Goal: Information Seeking & Learning: Learn about a topic

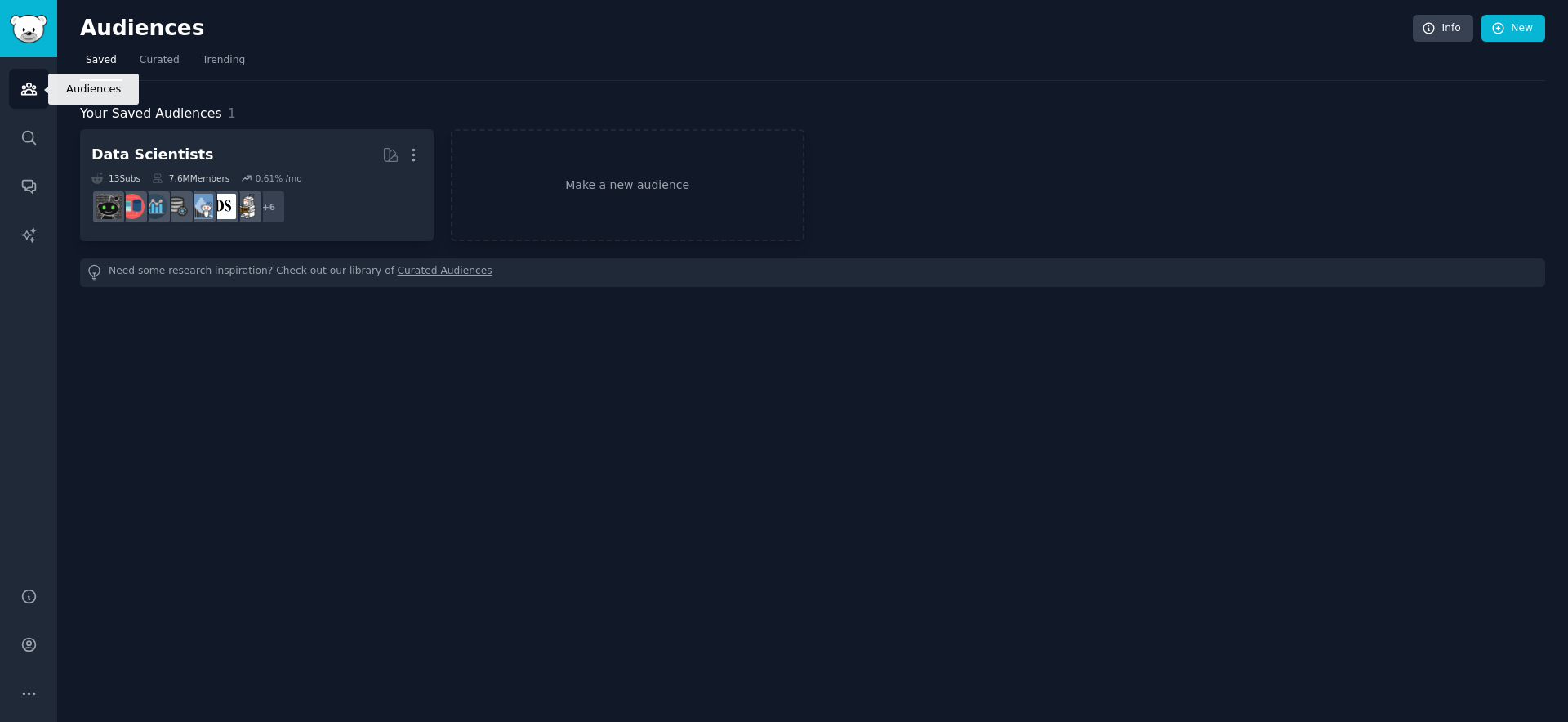
click at [15, 90] on link "Audiences" at bounding box center [29, 89] width 40 height 40
click at [176, 66] on span "Curated" at bounding box center [159, 60] width 40 height 15
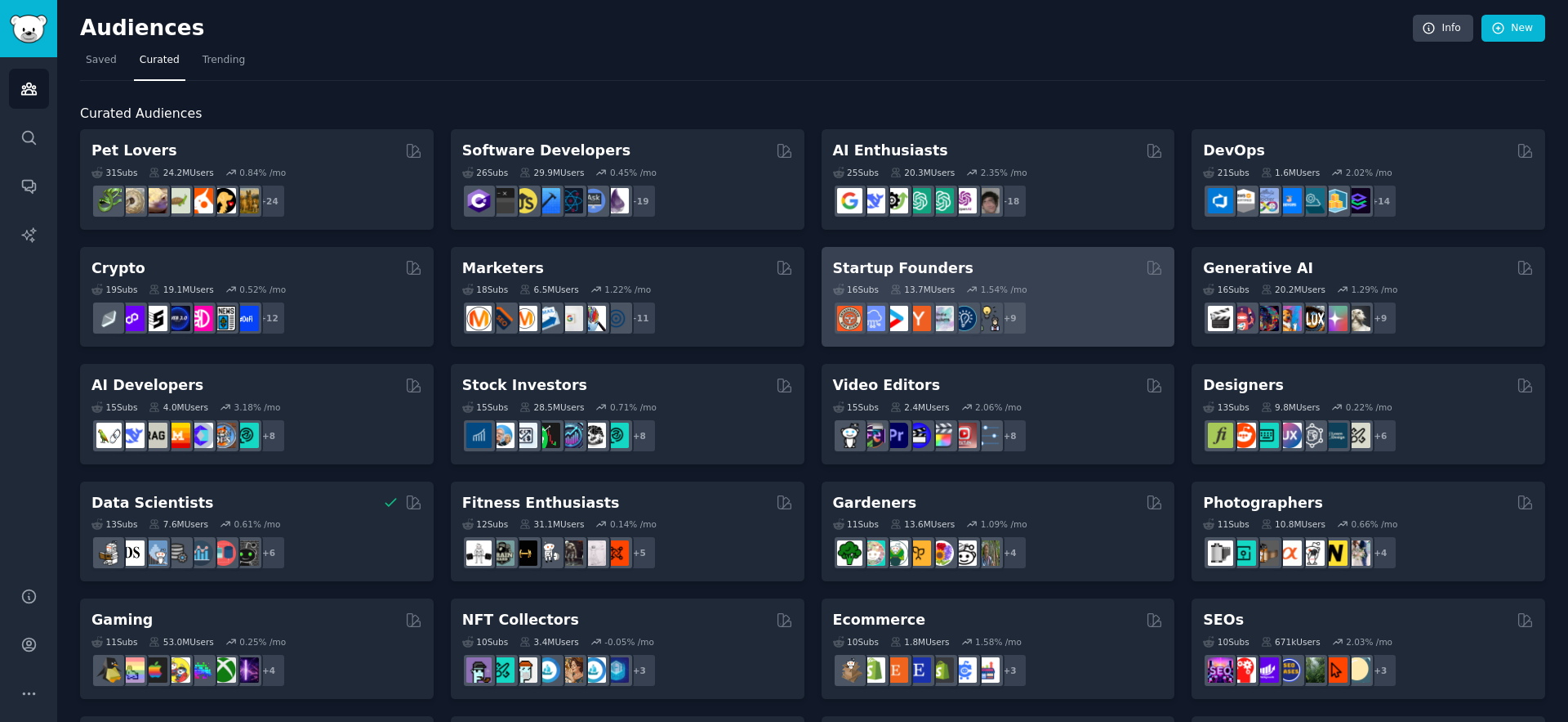
click at [1014, 259] on div "Startup Founders" at bounding box center [999, 269] width 331 height 21
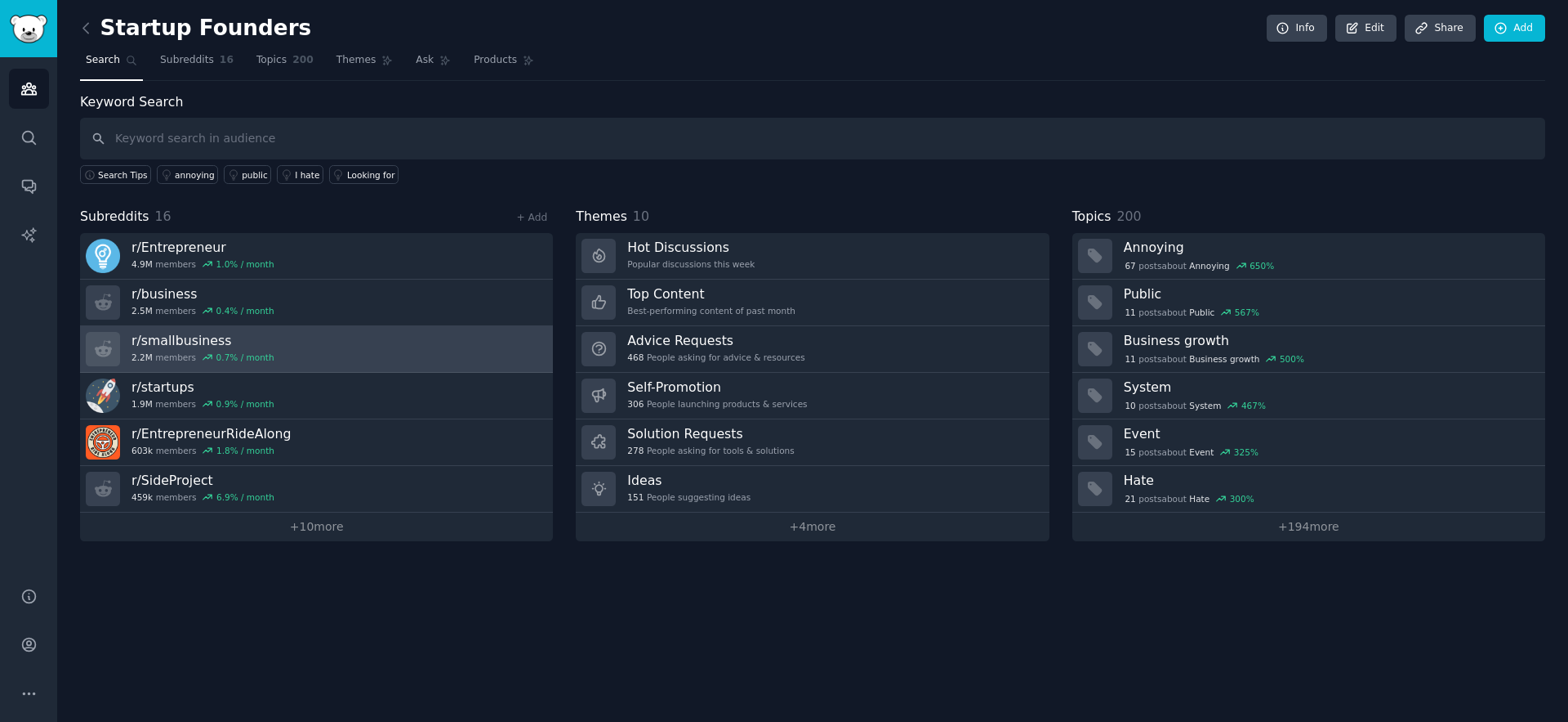
click at [200, 337] on h3 "r/ smallbusiness" at bounding box center [203, 339] width 143 height 17
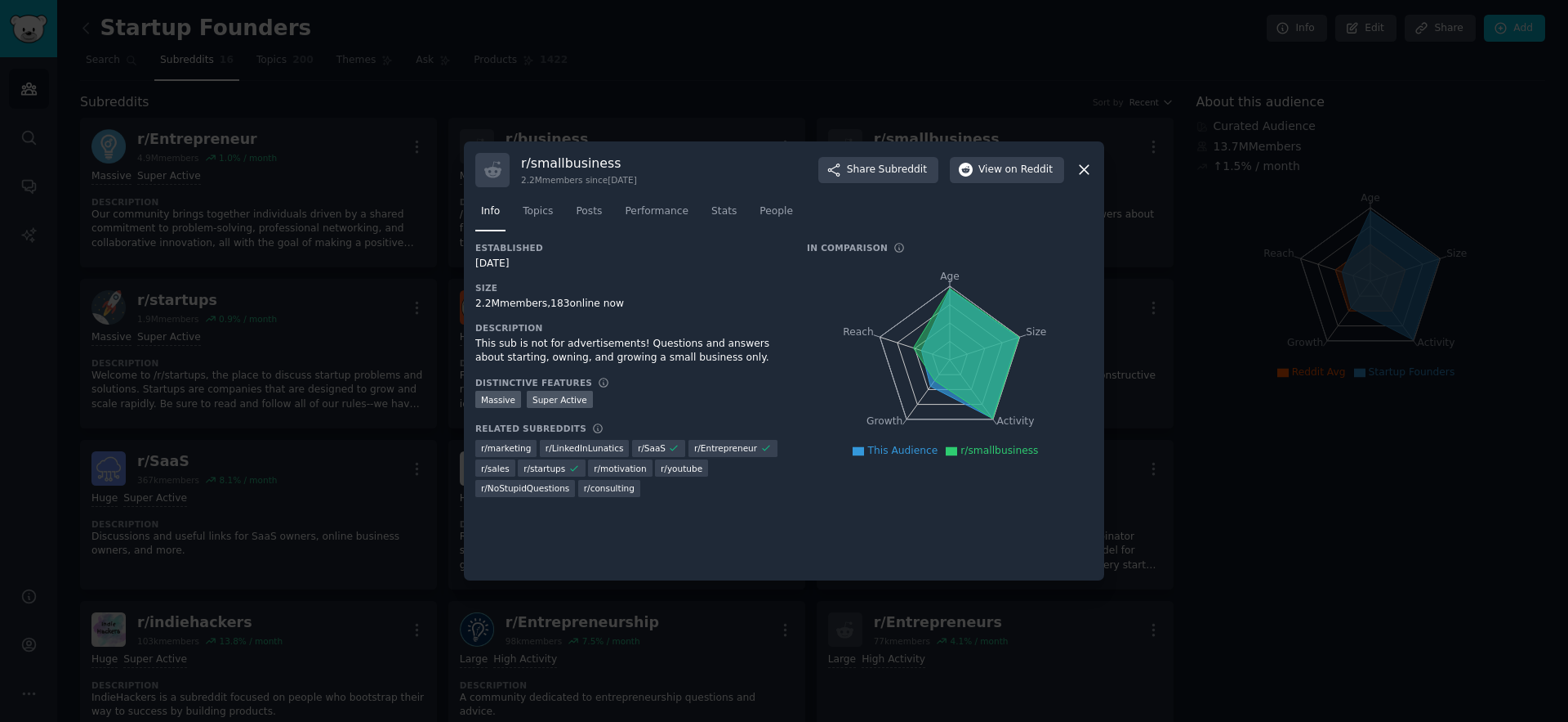
click at [1085, 171] on icon at bounding box center [1083, 170] width 9 height 9
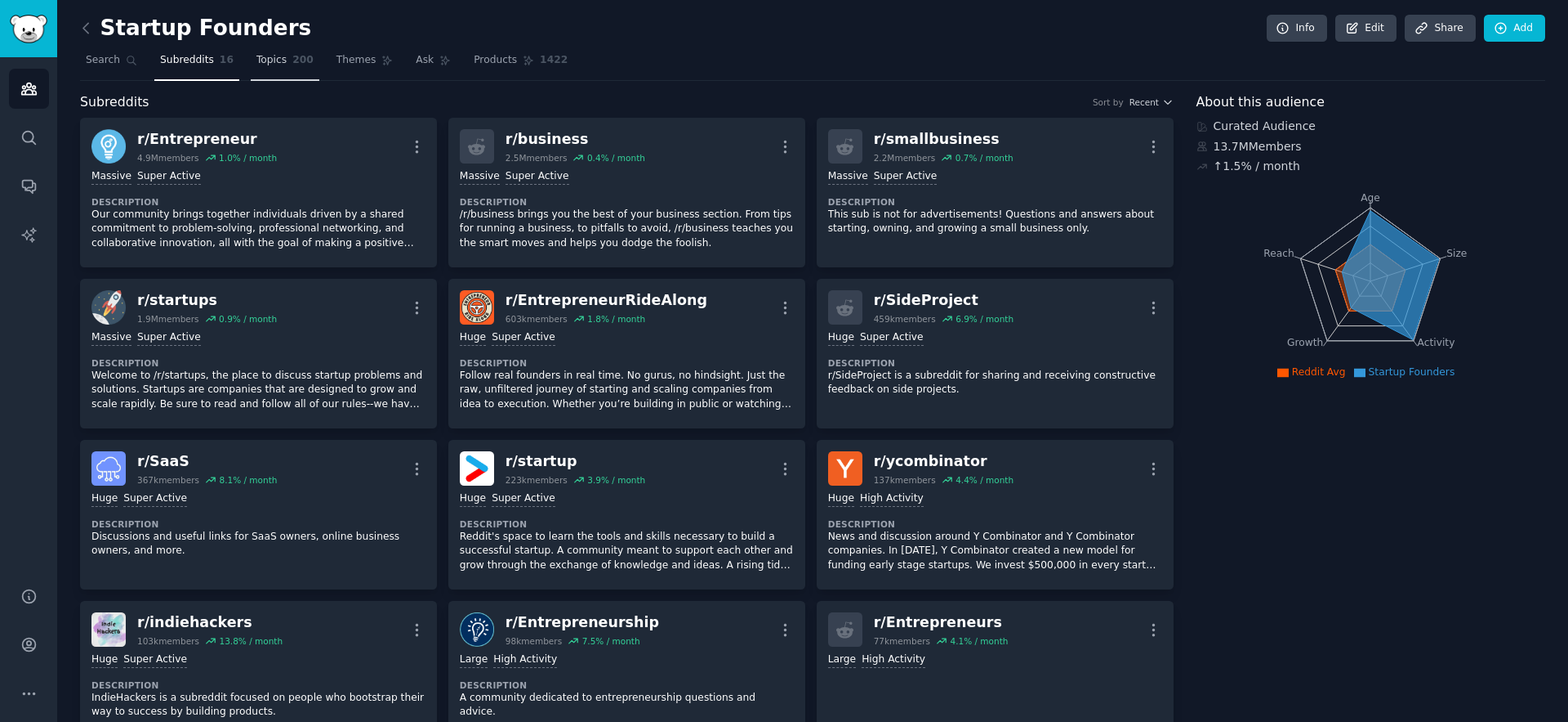
click at [272, 60] on span "Topics" at bounding box center [271, 60] width 30 height 15
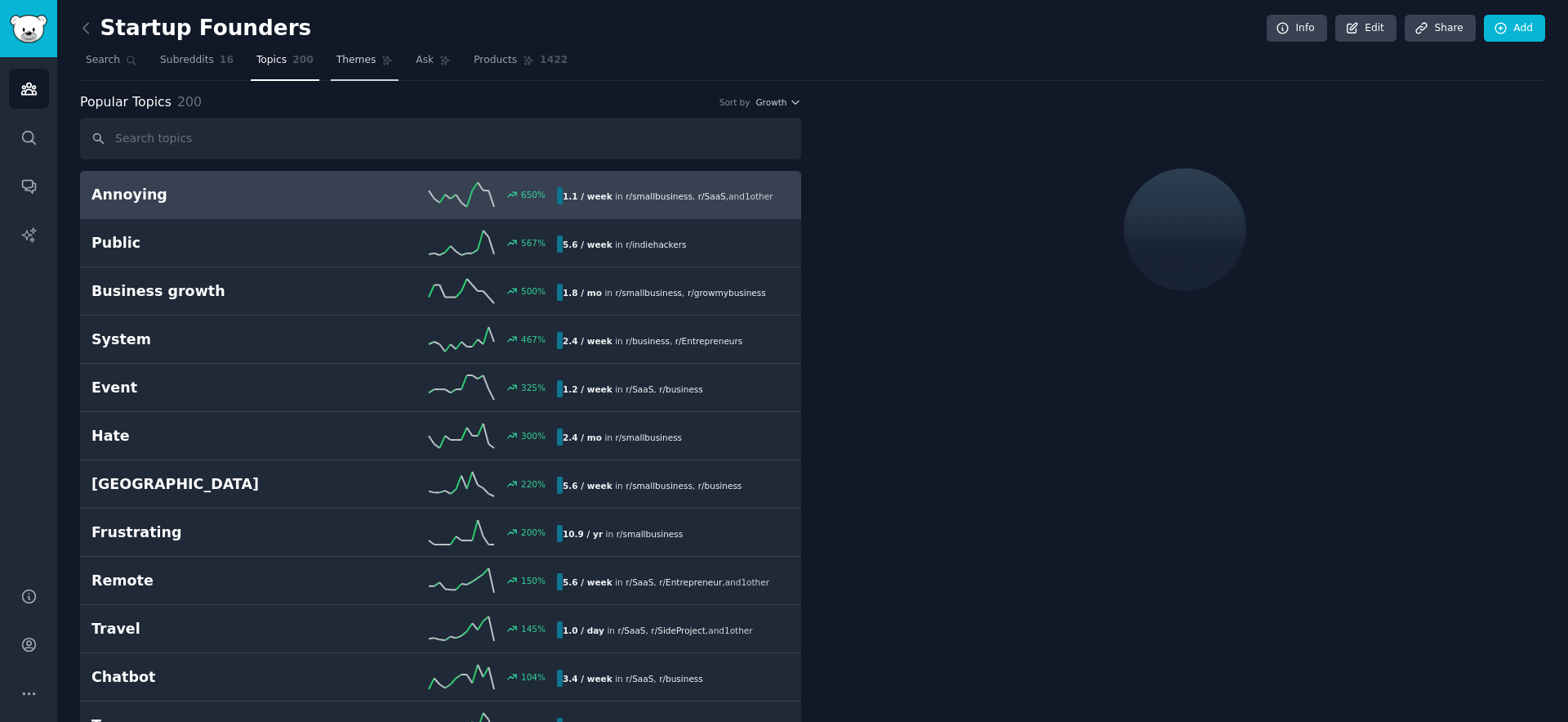
click at [350, 58] on span "Themes" at bounding box center [356, 60] width 40 height 15
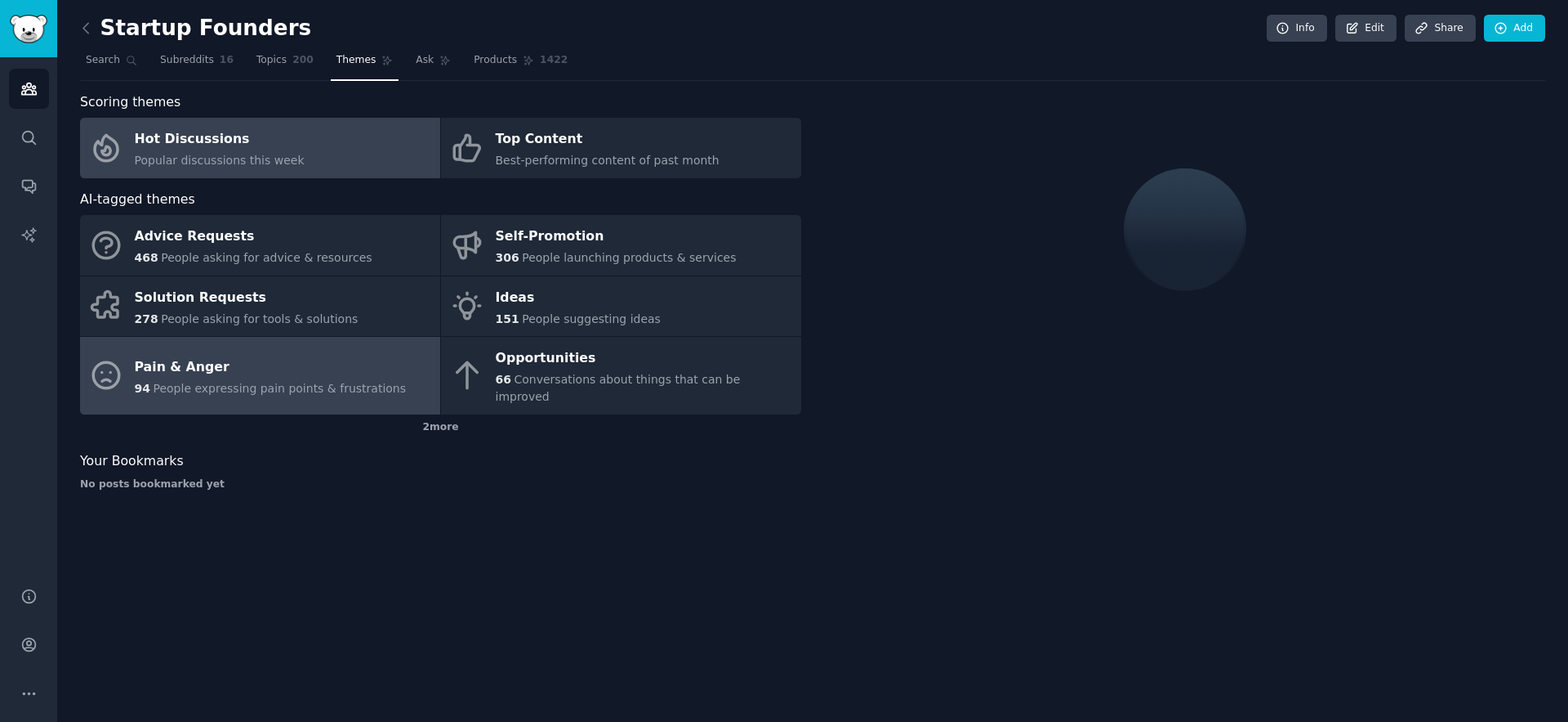
click at [235, 382] on span "People expressing pain points & frustrations" at bounding box center [279, 388] width 254 height 13
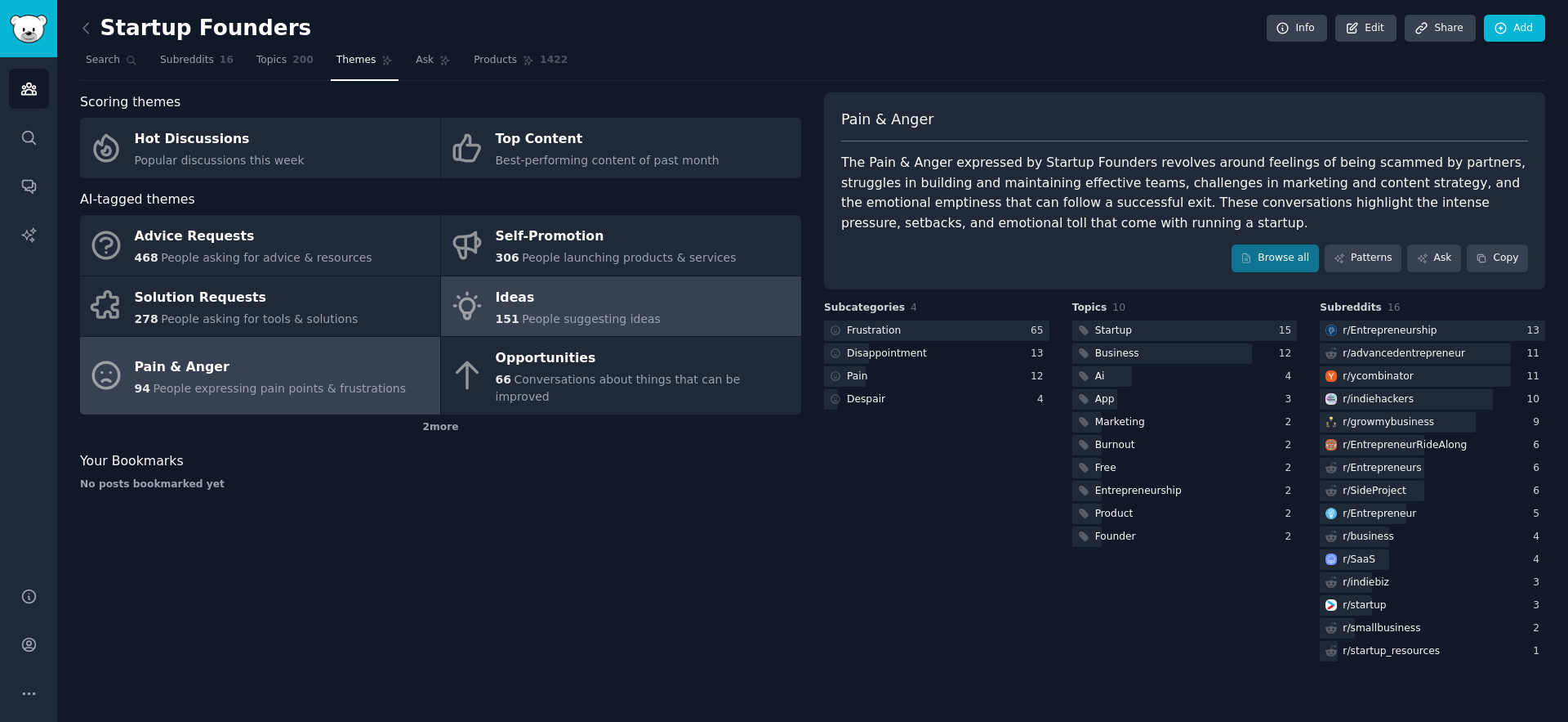
click at [562, 314] on span "People suggesting ideas" at bounding box center [591, 318] width 139 height 13
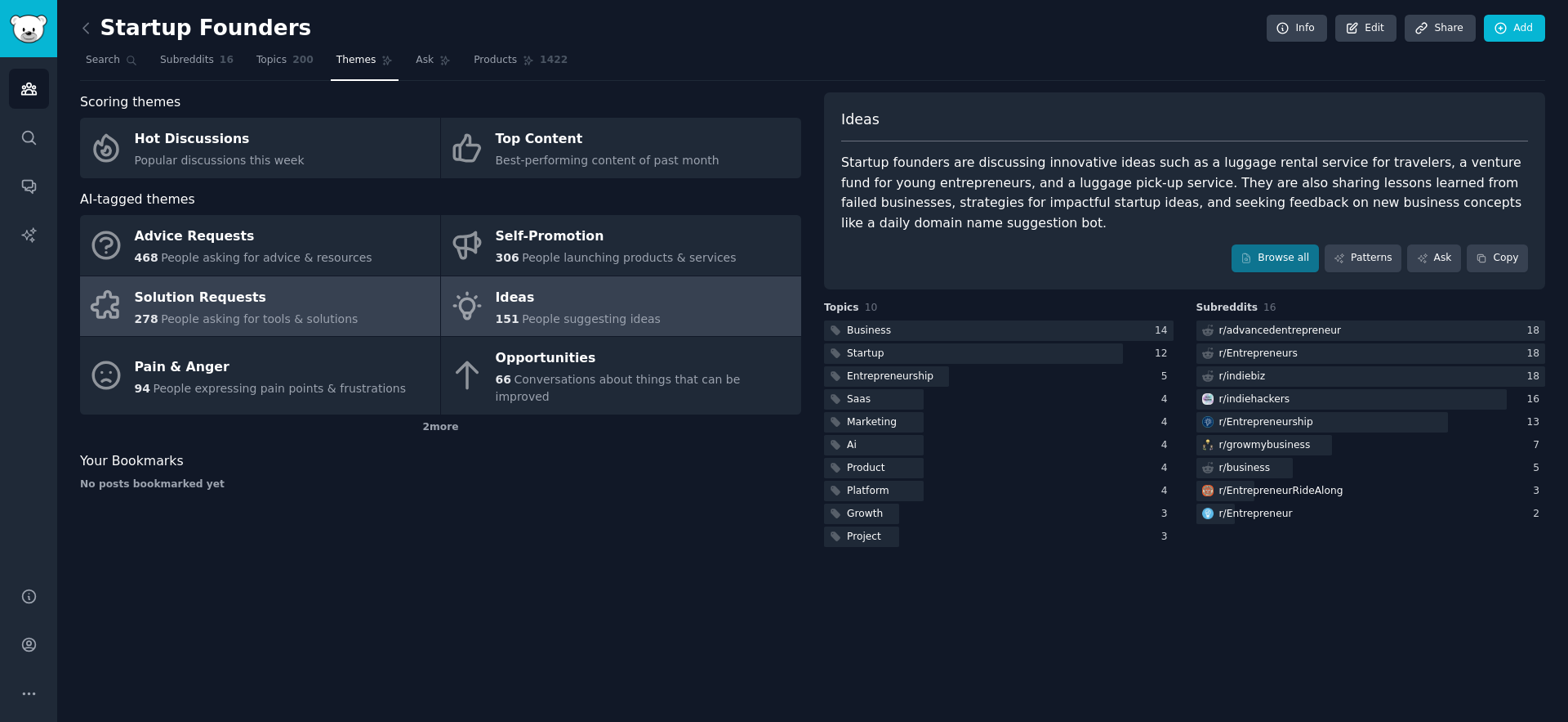
click at [233, 317] on span "People asking for tools & solutions" at bounding box center [260, 318] width 197 height 13
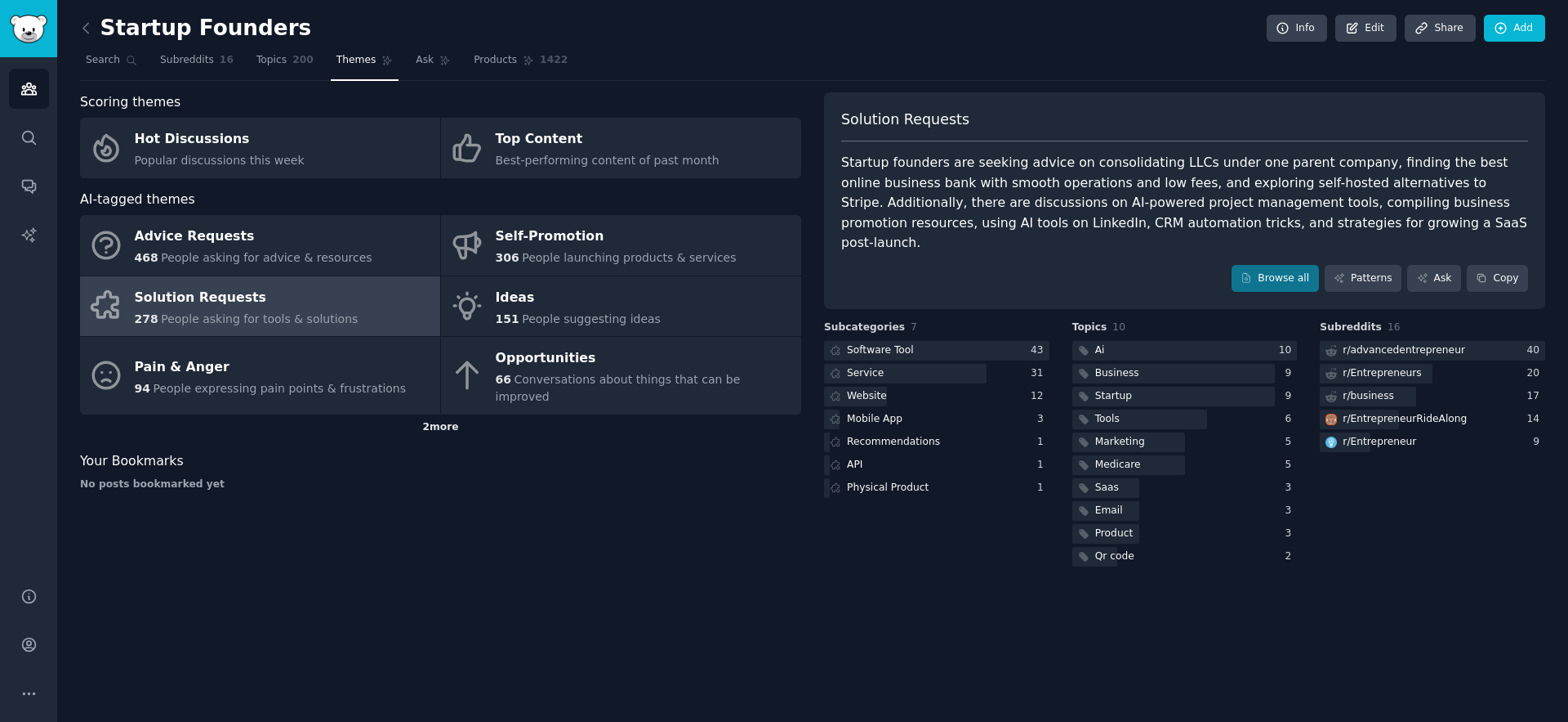
click at [430, 414] on div "2 more" at bounding box center [440, 427] width 722 height 27
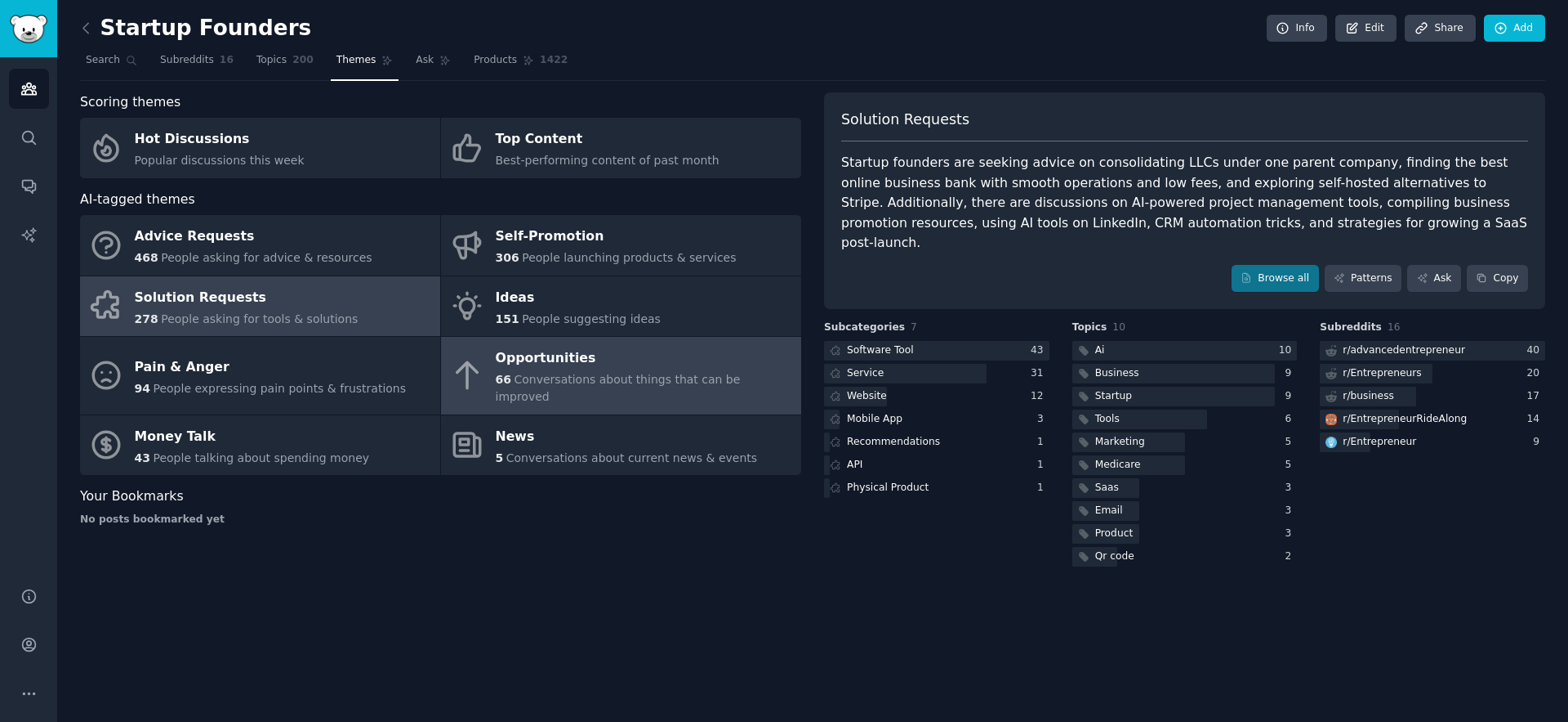
click at [569, 364] on div "Opportunities" at bounding box center [644, 358] width 297 height 27
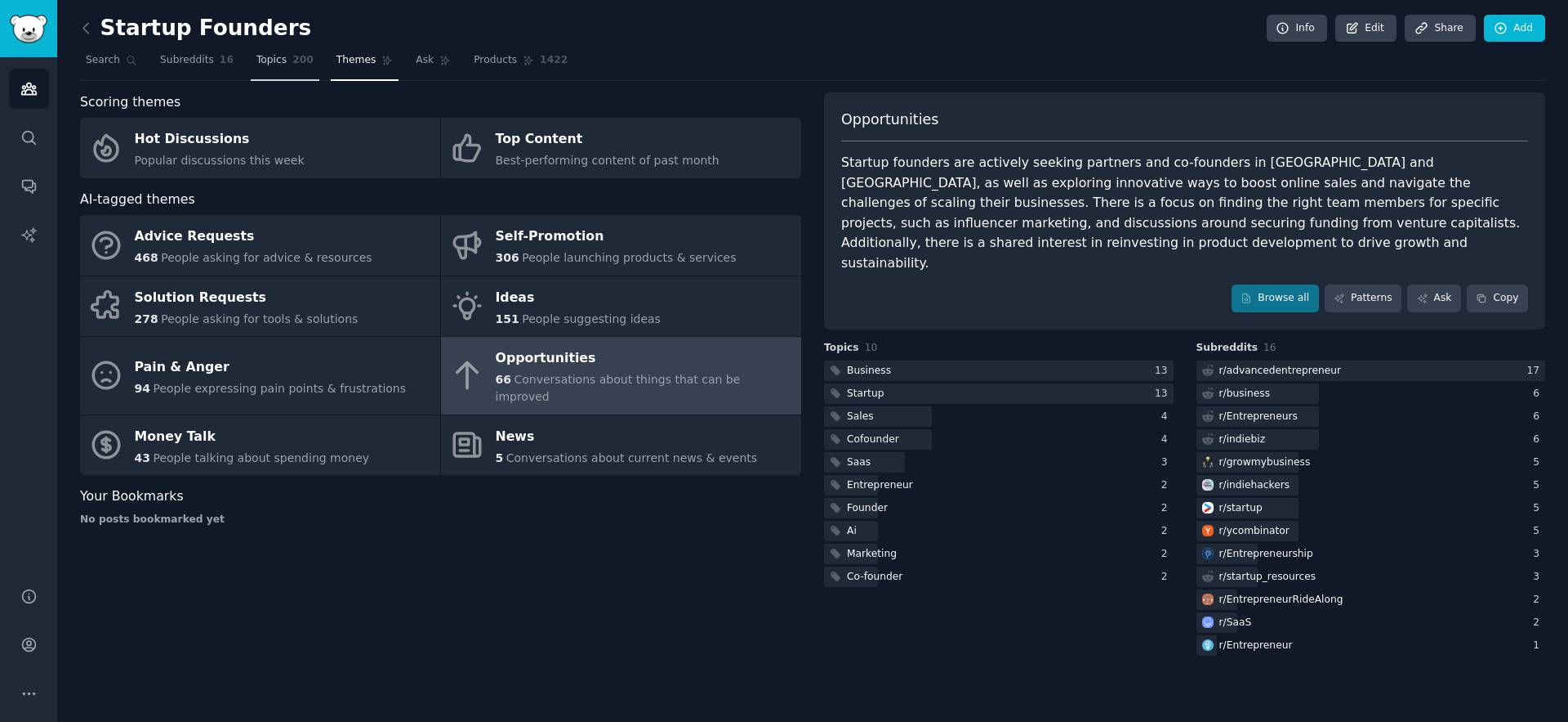
click at [268, 66] on span "Topics" at bounding box center [271, 60] width 30 height 15
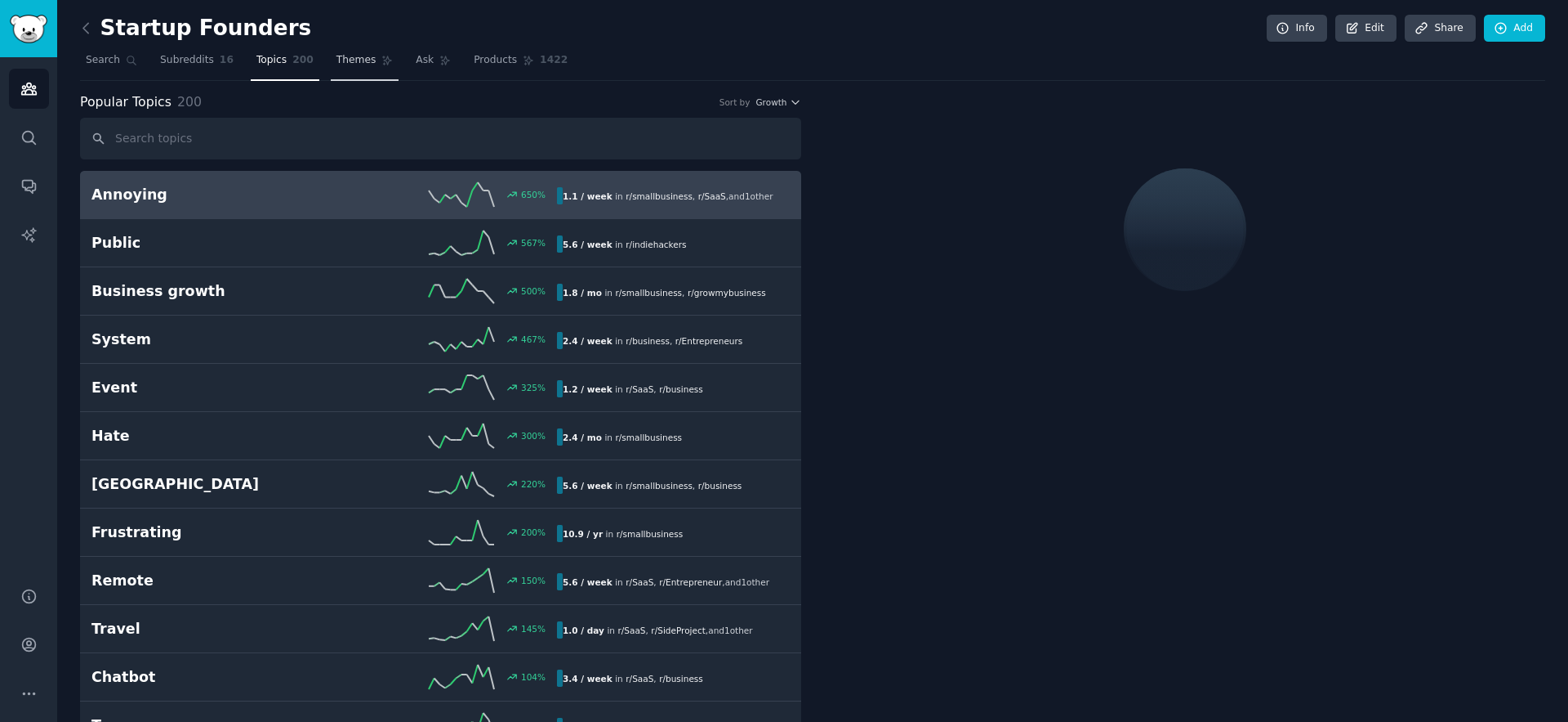
click at [368, 68] on link "Themes" at bounding box center [366, 64] width 69 height 33
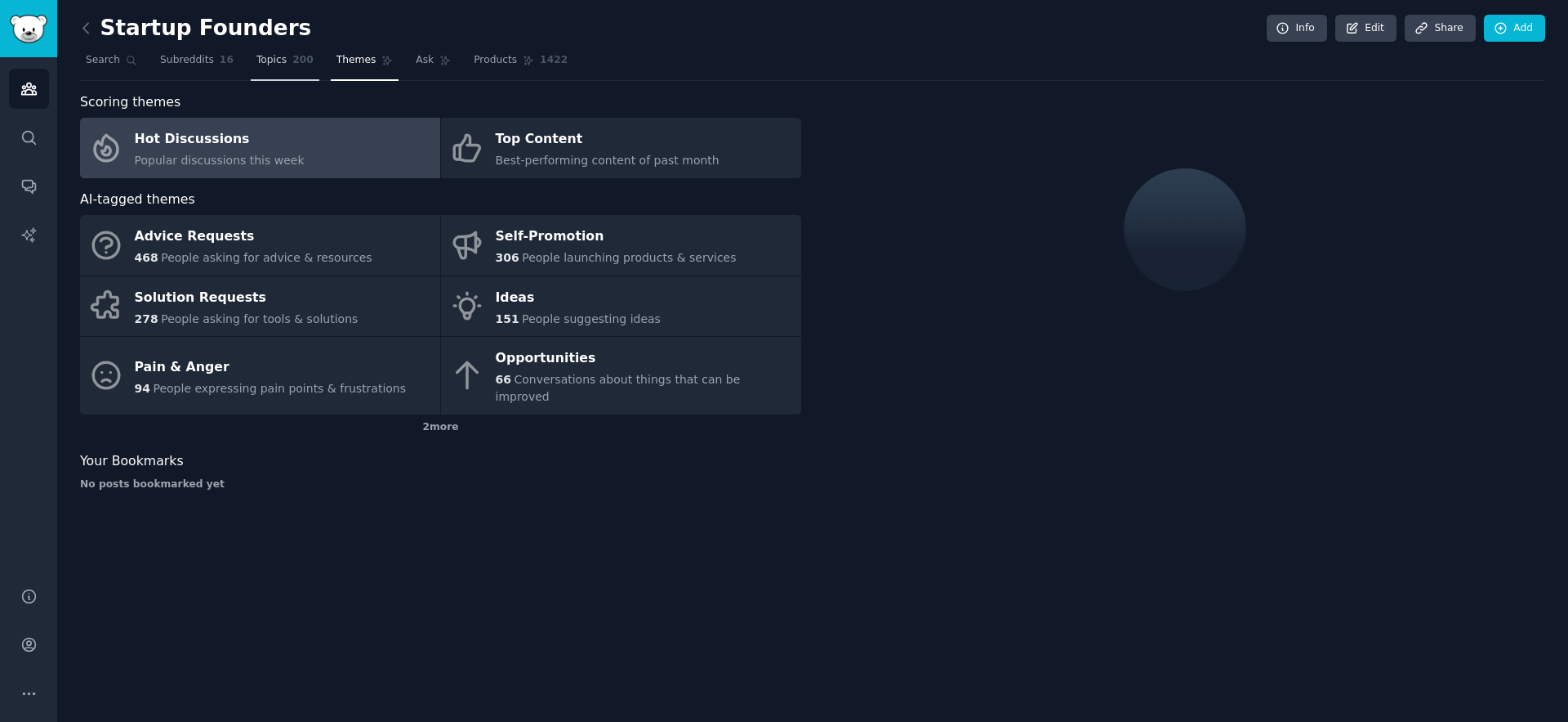
click at [276, 63] on span "Topics" at bounding box center [271, 60] width 30 height 15
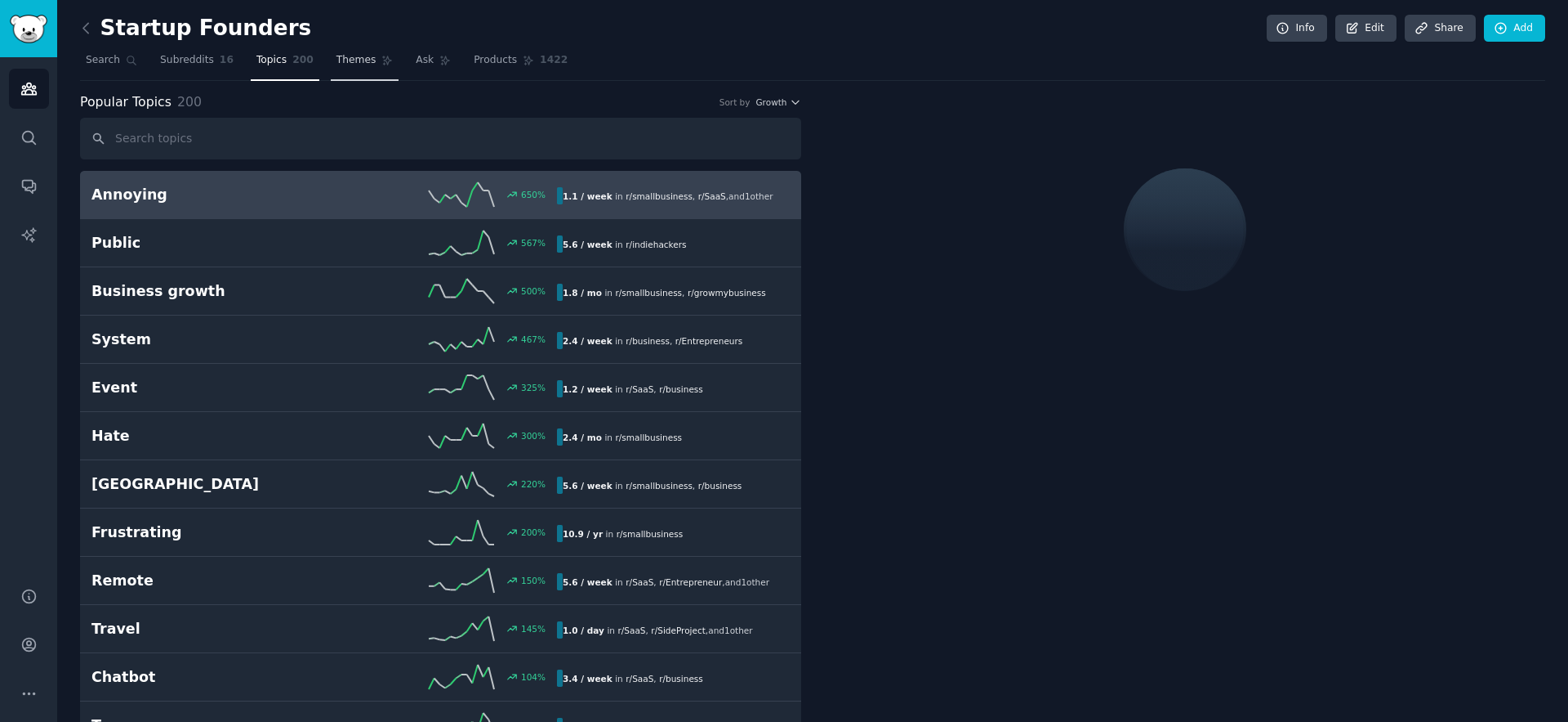
click at [365, 67] on link "Themes" at bounding box center [366, 64] width 69 height 33
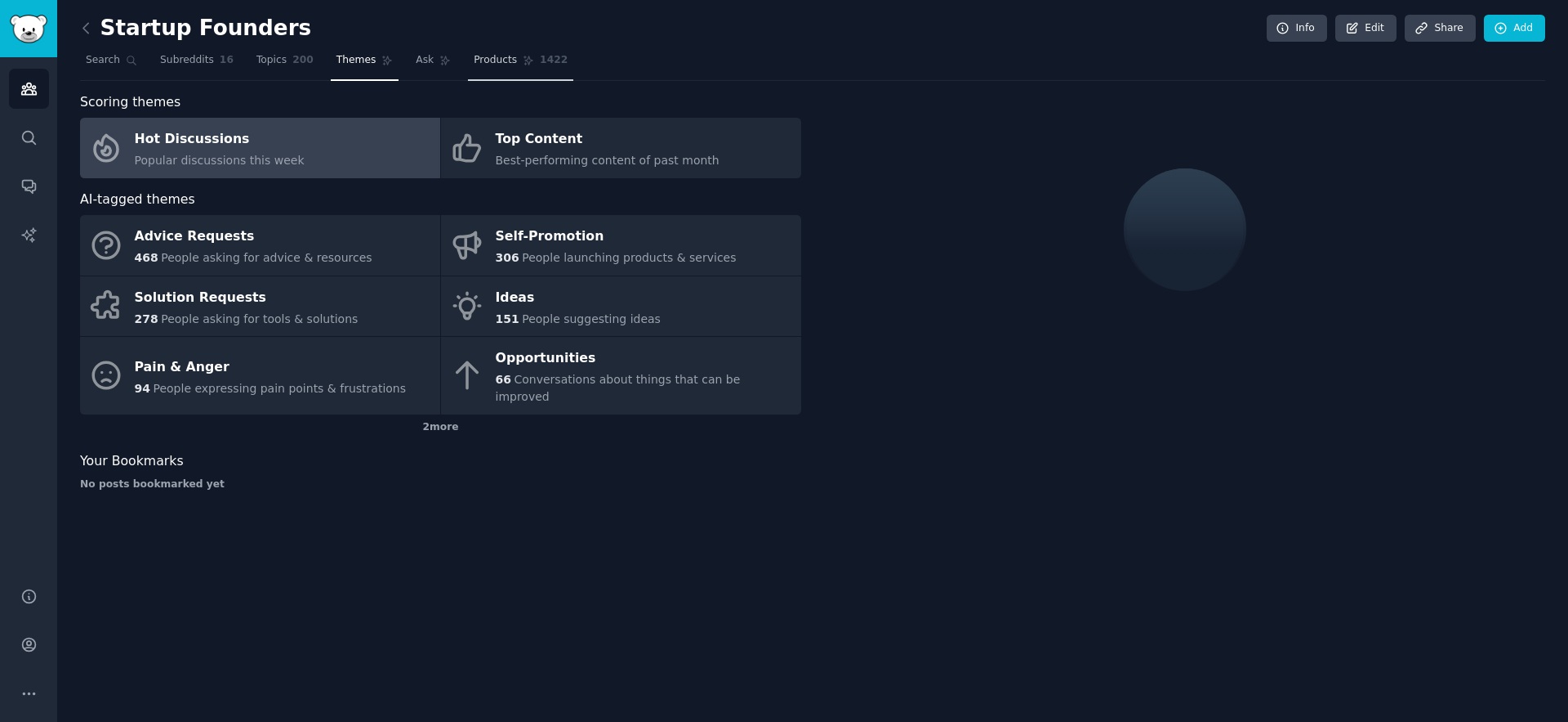
click at [462, 60] on nav "Search Subreddits 16 Topics 200 Themes Ask Products 1422" at bounding box center [812, 64] width 1466 height 33
click at [481, 63] on span "Products" at bounding box center [495, 60] width 43 height 15
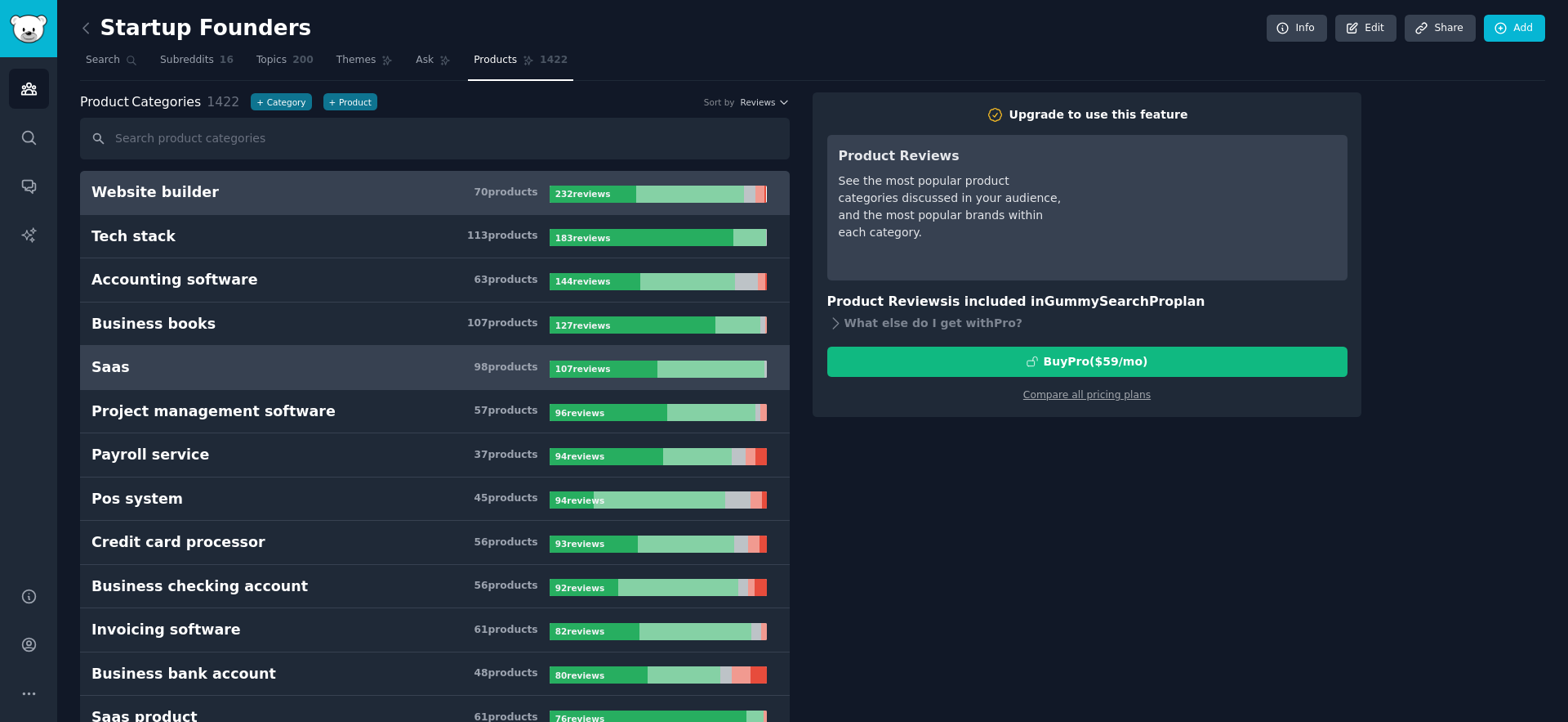
click at [106, 366] on div "Saas" at bounding box center [110, 367] width 38 height 21
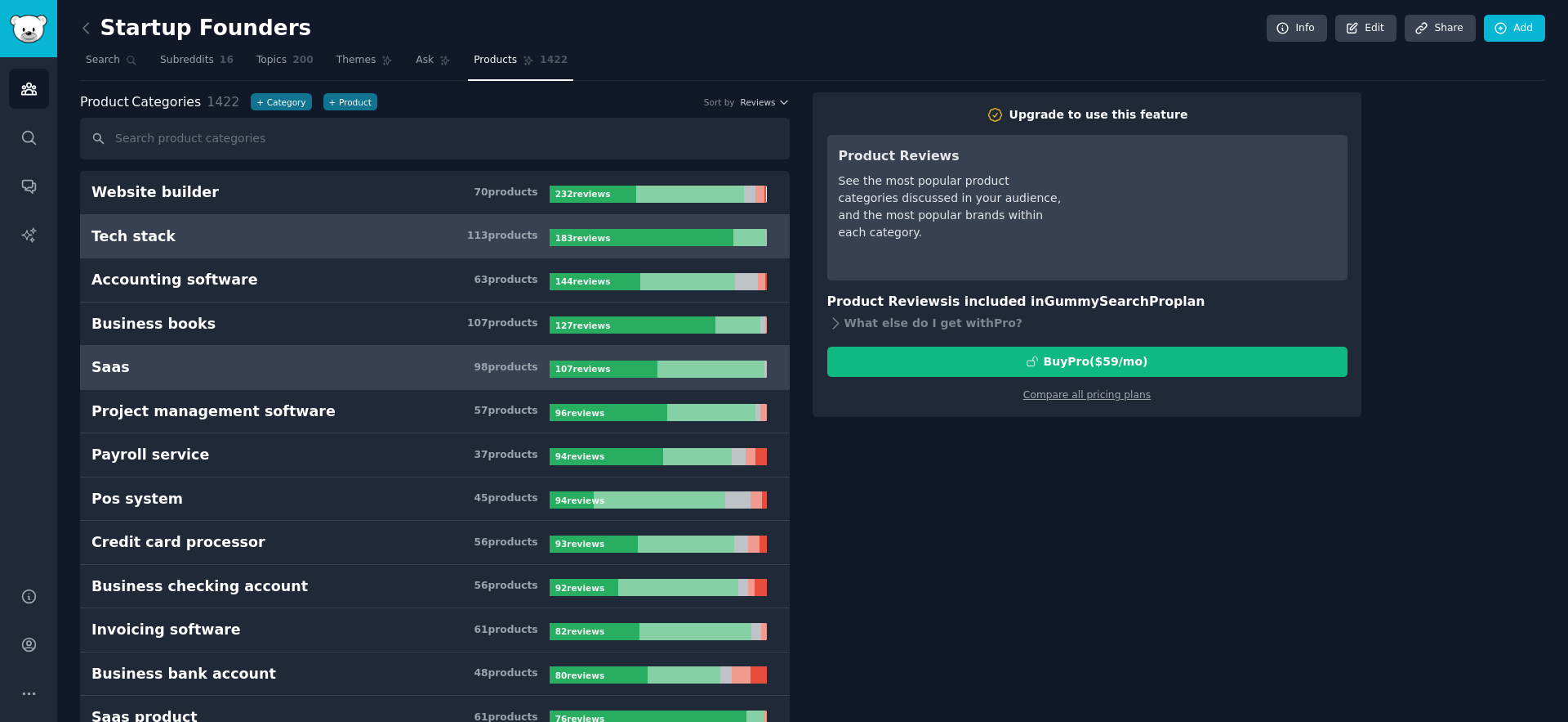
click at [147, 234] on div "Tech stack" at bounding box center [134, 236] width 85 height 21
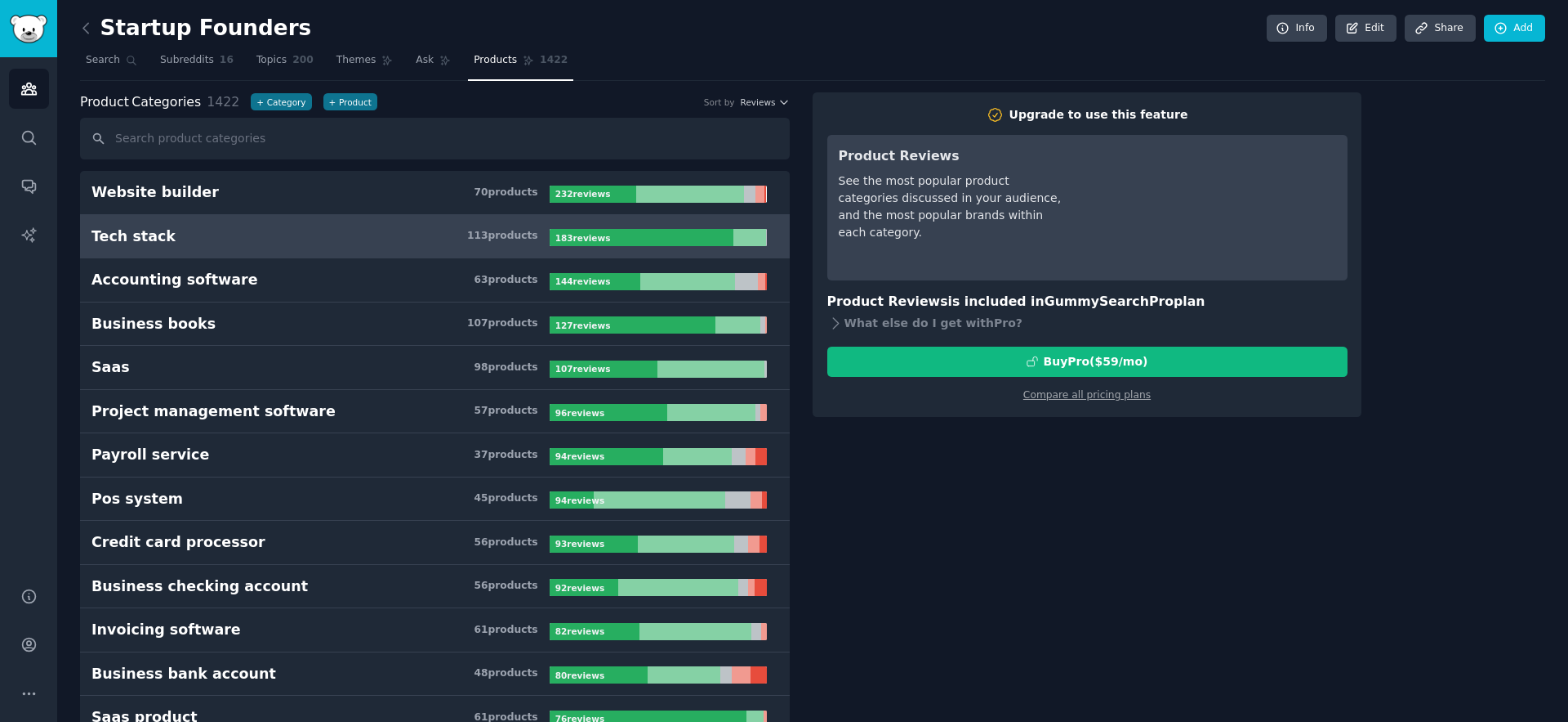
click at [478, 251] on link "Tech stack 113 product s 183 review s" at bounding box center [435, 237] width 710 height 44
click at [551, 250] on link "Tech stack 113 product s 183 review s" at bounding box center [435, 237] width 710 height 44
click at [567, 247] on link "Tech stack 113 product s 183 review s" at bounding box center [435, 237] width 710 height 44
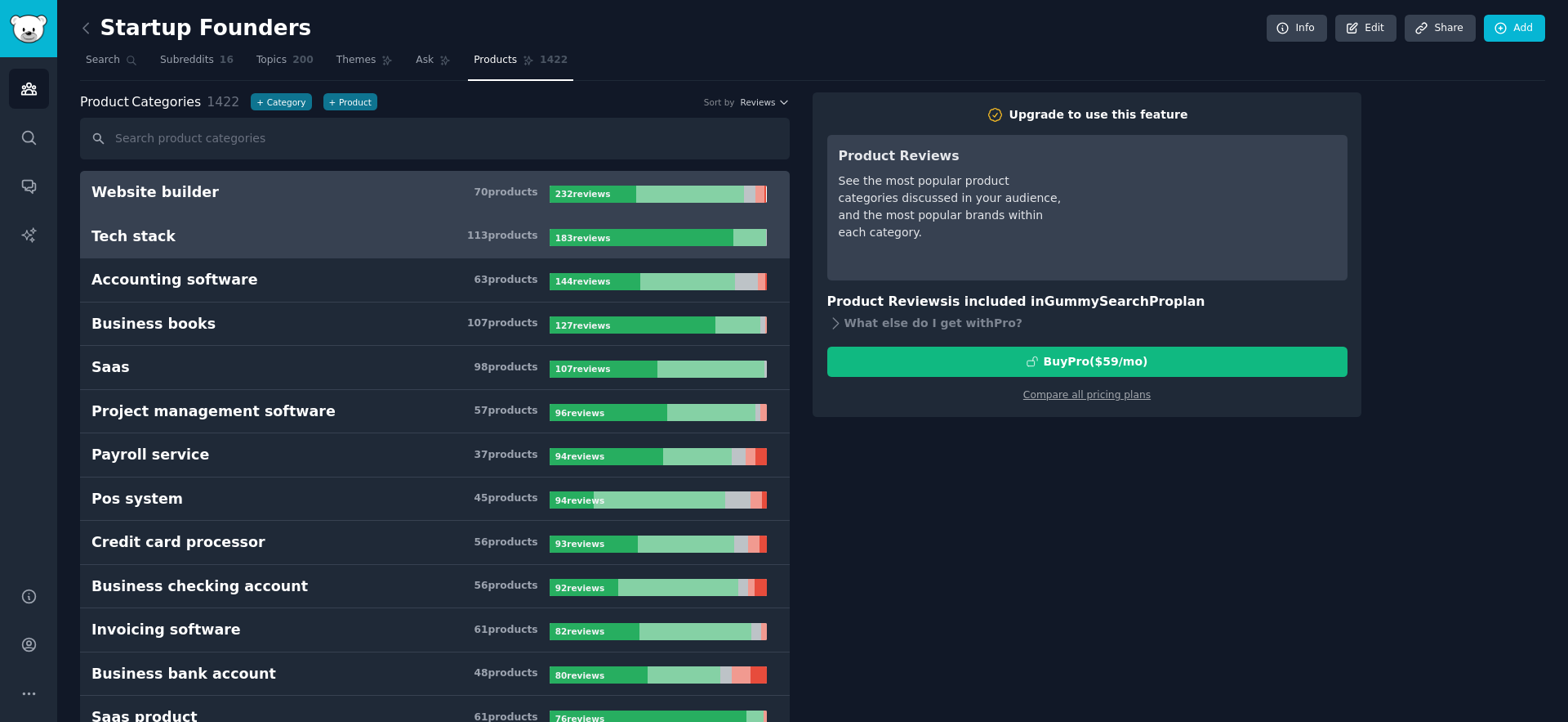
click at [230, 193] on h3 "Website builder 70 product s" at bounding box center [320, 192] width 458 height 21
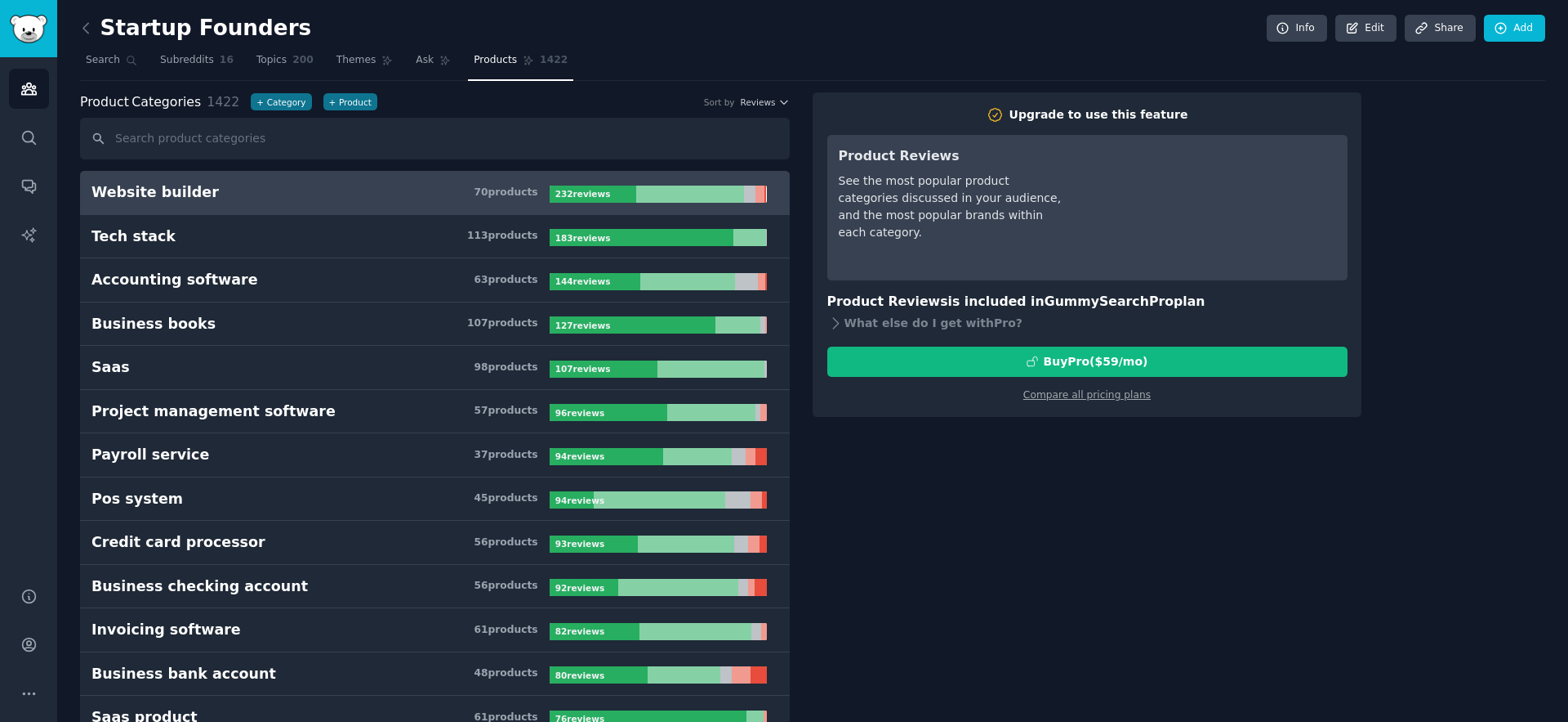
click at [131, 189] on div "Website builder" at bounding box center [155, 192] width 128 height 21
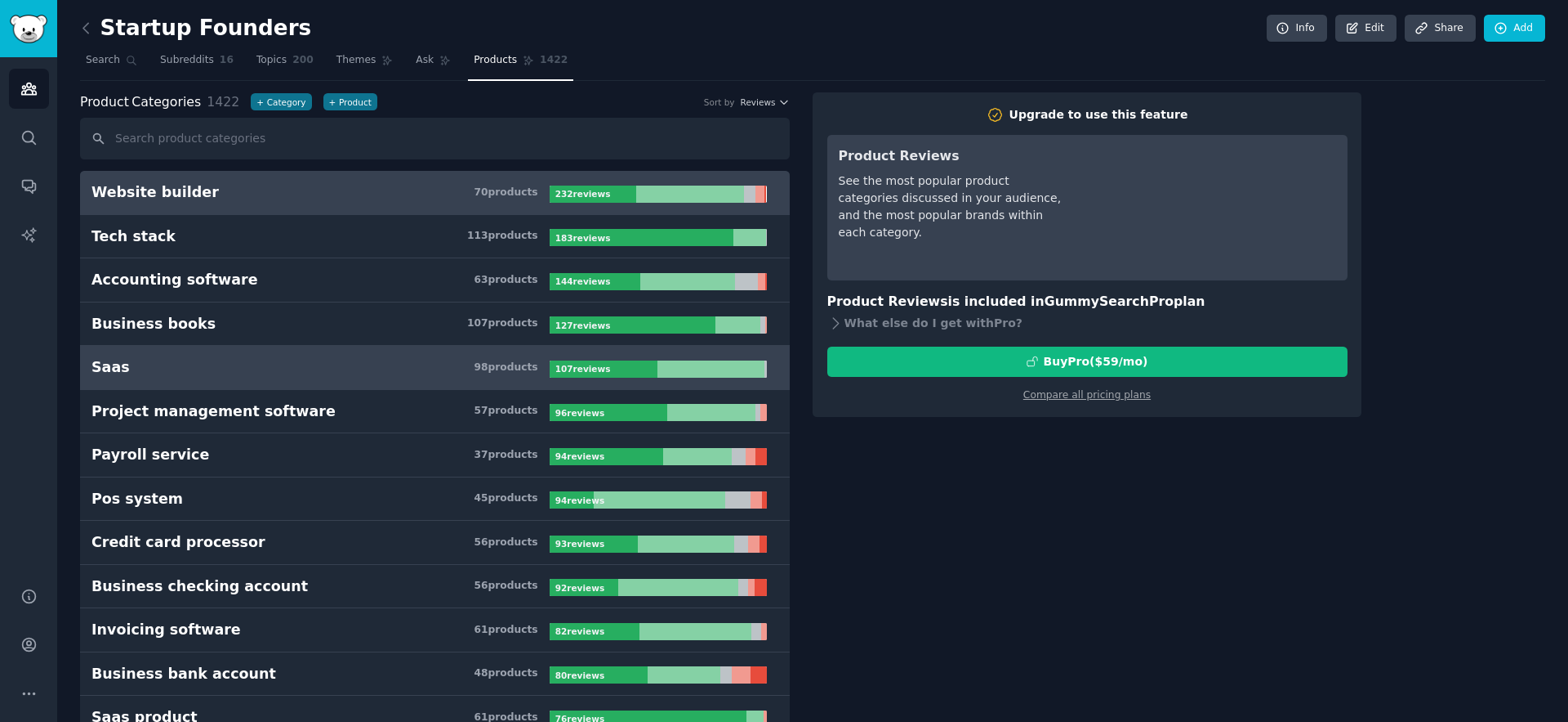
click at [192, 389] on link "Saas 98 product s 107 review s" at bounding box center [435, 367] width 710 height 44
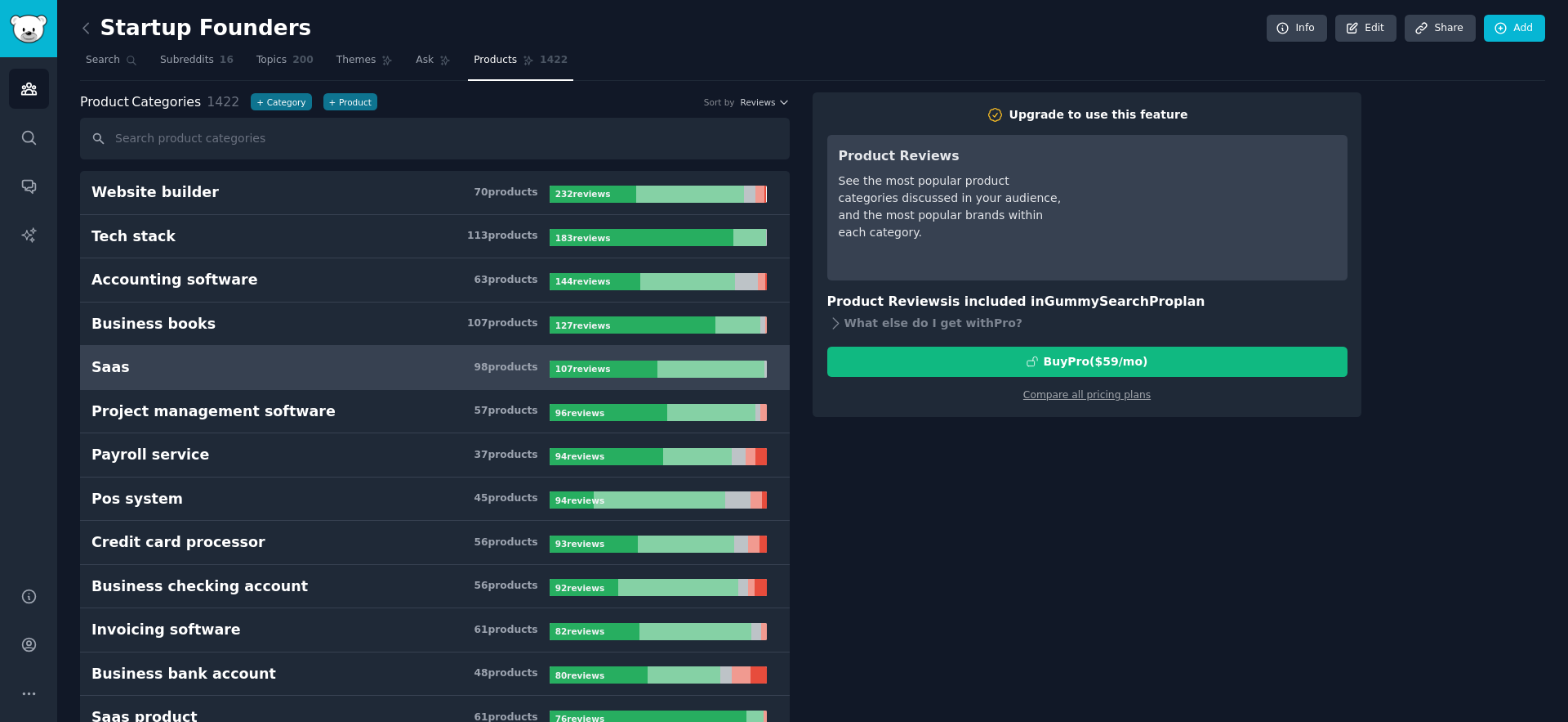
click at [542, 373] on h3 "Saas 98 product s" at bounding box center [320, 367] width 458 height 21
click at [251, 55] on link "Topics 200" at bounding box center [285, 64] width 69 height 33
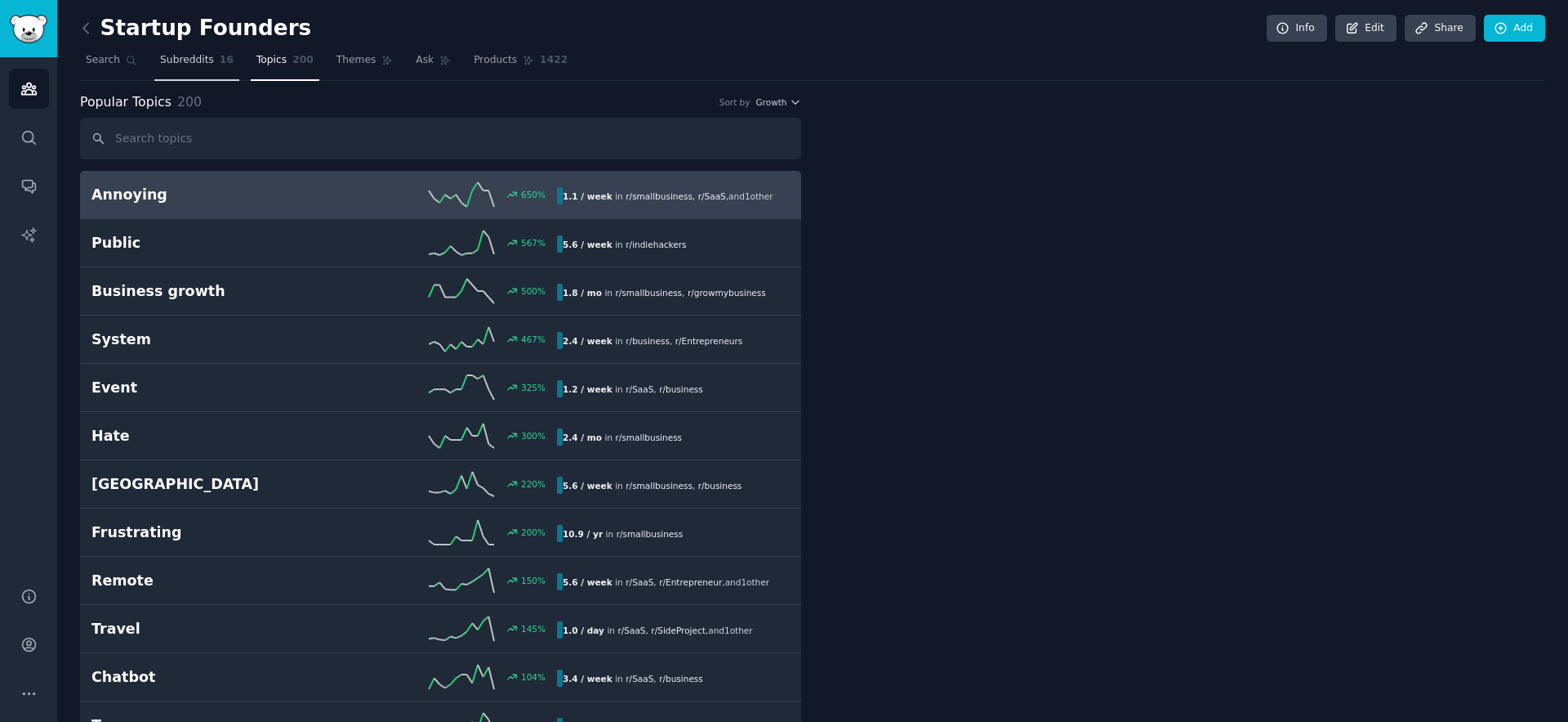
click at [177, 60] on span "Subreddits" at bounding box center [187, 60] width 54 height 15
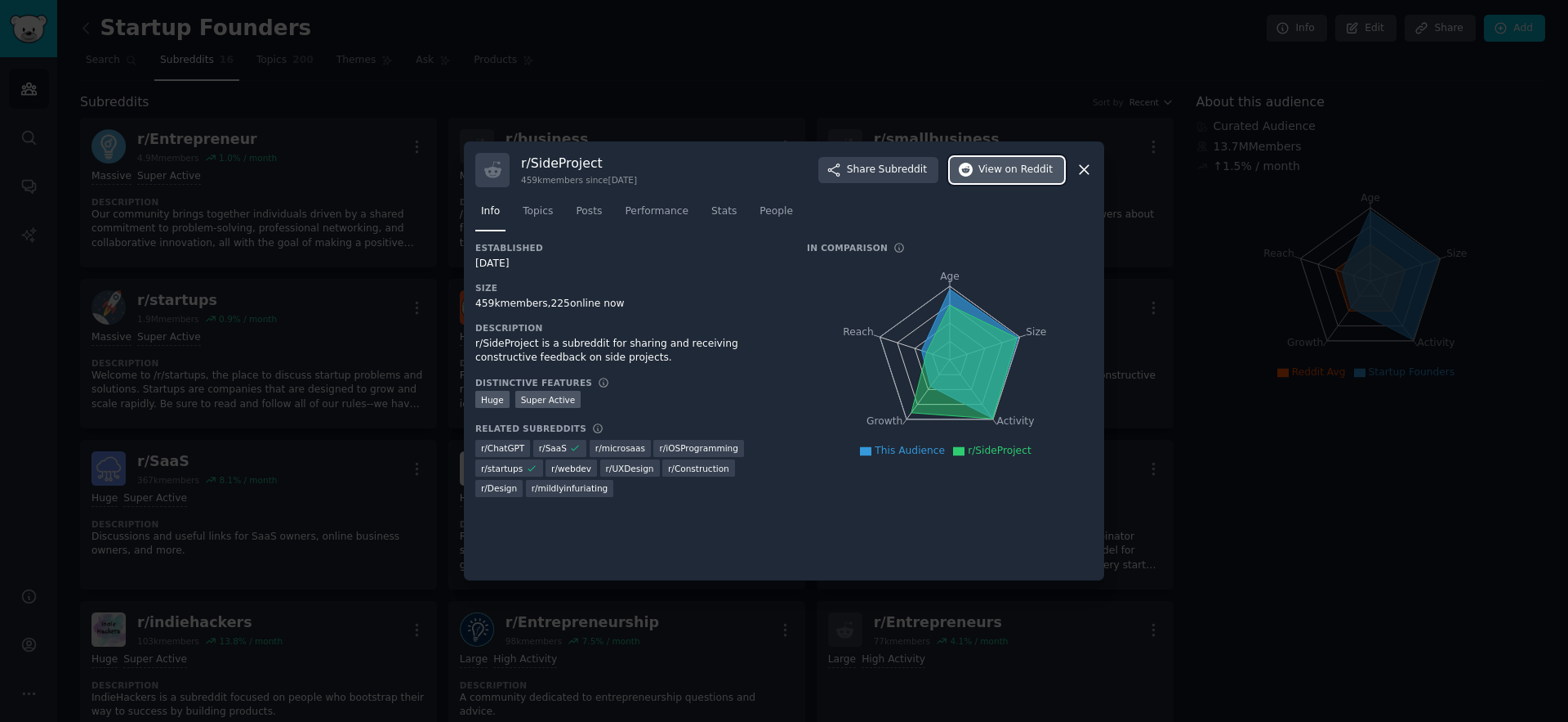
click at [1010, 174] on span "on Reddit" at bounding box center [1029, 169] width 47 height 15
click at [1026, 171] on span "on Reddit" at bounding box center [1029, 169] width 47 height 15
